Goal: Navigation & Orientation: Understand site structure

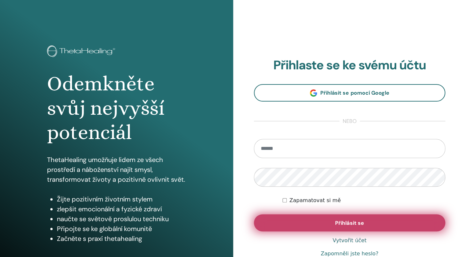
type input "**********"
click at [302, 222] on button "Přihlásit se" at bounding box center [350, 222] width 192 height 17
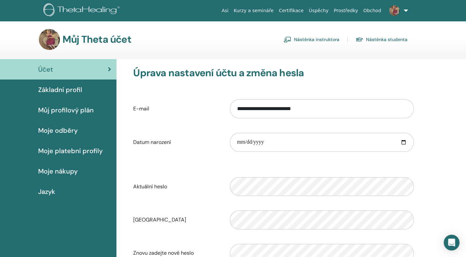
click at [323, 37] on font "Nástěnka instruktora" at bounding box center [316, 39] width 45 height 6
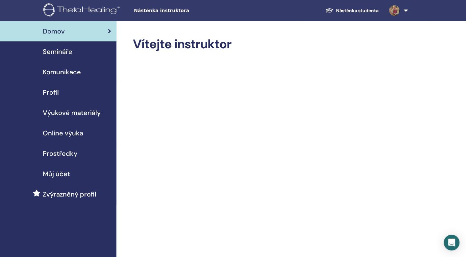
click at [56, 51] on span "Semináře" at bounding box center [58, 52] width 30 height 10
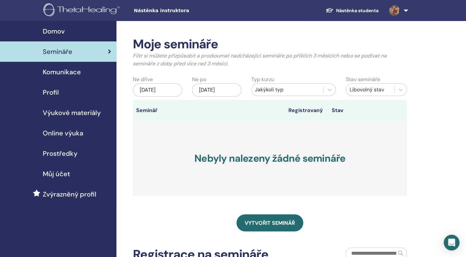
click at [52, 172] on span "Můj účet" at bounding box center [56, 174] width 27 height 10
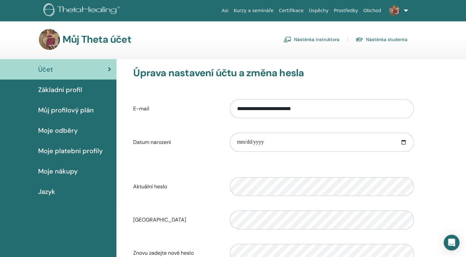
click at [47, 171] on span "Moje nákupy" at bounding box center [57, 171] width 39 height 10
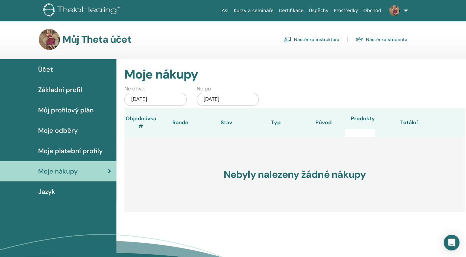
click at [54, 150] on span "Moje platební profily" at bounding box center [70, 151] width 64 height 10
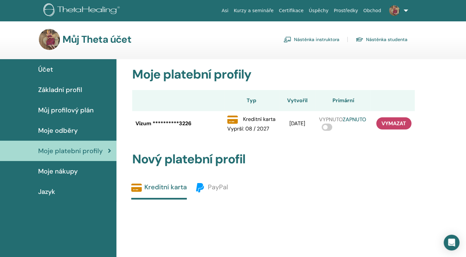
click at [48, 71] on span "Účet" at bounding box center [45, 69] width 15 height 10
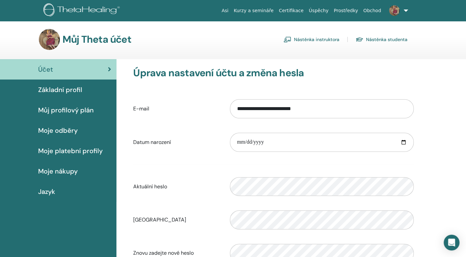
click at [333, 38] on font "Nástěnka instruktora" at bounding box center [316, 39] width 45 height 6
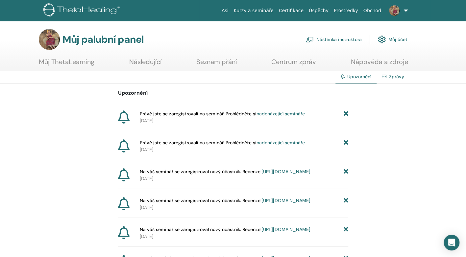
click at [346, 38] on font "Nástěnka instruktora" at bounding box center [338, 39] width 45 height 6
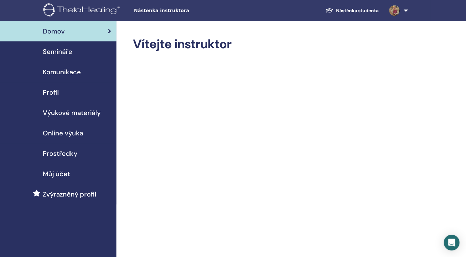
click at [407, 12] on link at bounding box center [397, 10] width 27 height 21
